Goal: Information Seeking & Learning: Learn about a topic

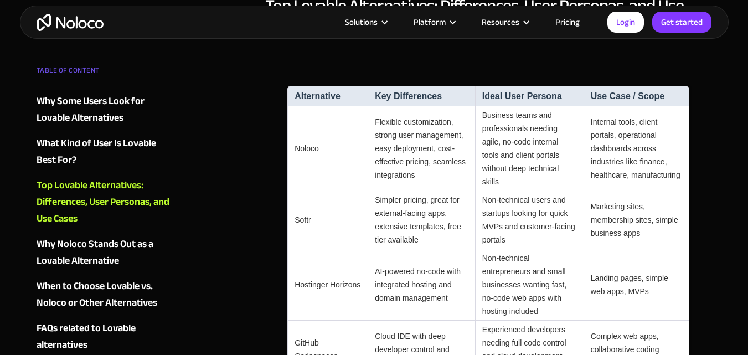
scroll to position [1053, 0]
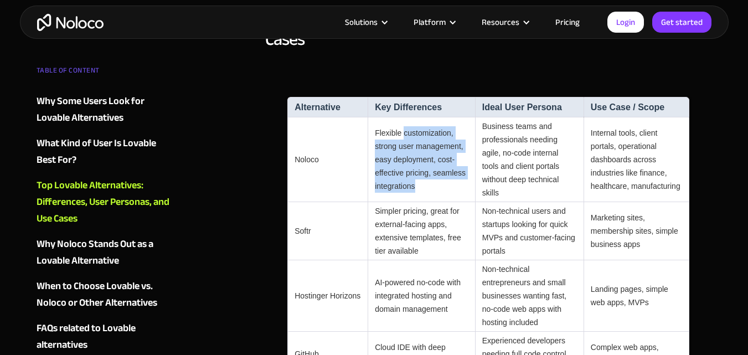
drag, startPoint x: 388, startPoint y: 119, endPoint x: 422, endPoint y: 168, distance: 59.3
click at [422, 168] on td "Flexible customization, strong user management, easy deployment, cost-effective…" at bounding box center [421, 159] width 107 height 85
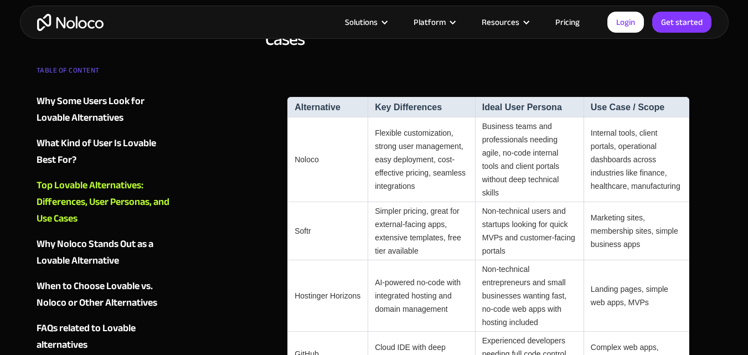
click at [430, 153] on td "Flexible customization, strong user management, easy deployment, cost-effective…" at bounding box center [421, 159] width 107 height 85
click at [568, 21] on link "Pricing" at bounding box center [568, 22] width 52 height 14
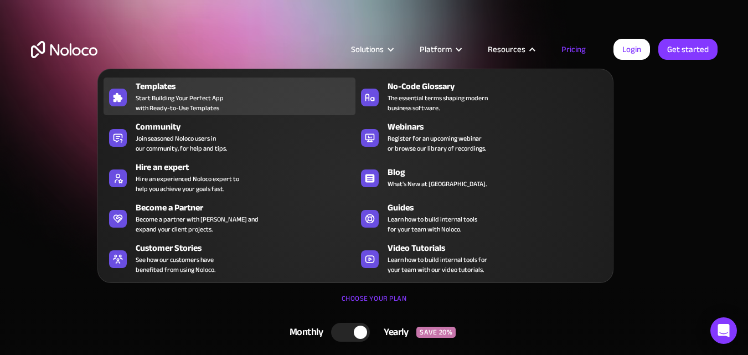
click at [199, 100] on span "Start Building Your Perfect App with Ready-to-Use Templates" at bounding box center [180, 103] width 88 height 20
